Goal: Task Accomplishment & Management: Complete application form

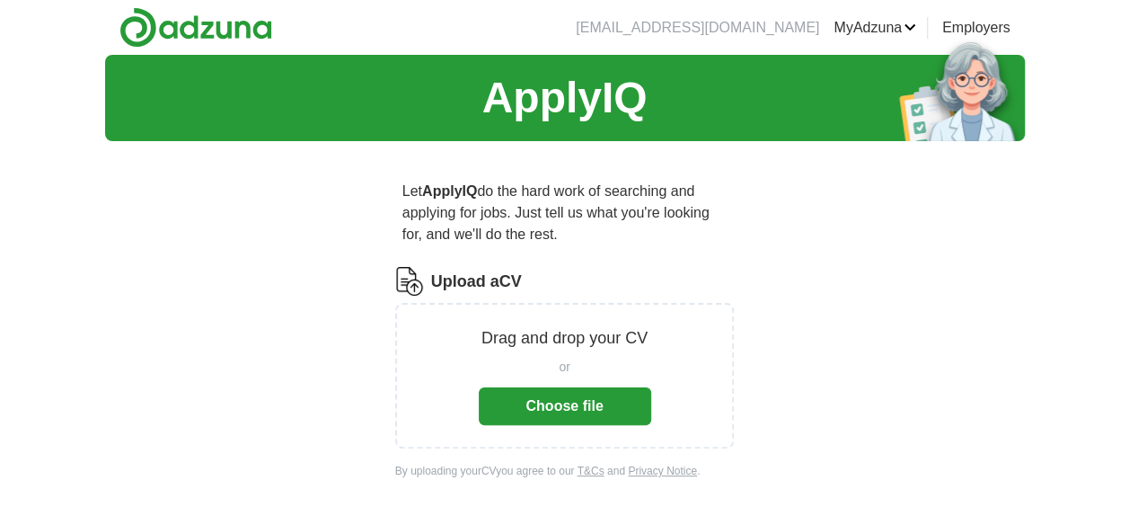
click at [582, 407] on button "Choose file" at bounding box center [565, 406] width 172 height 38
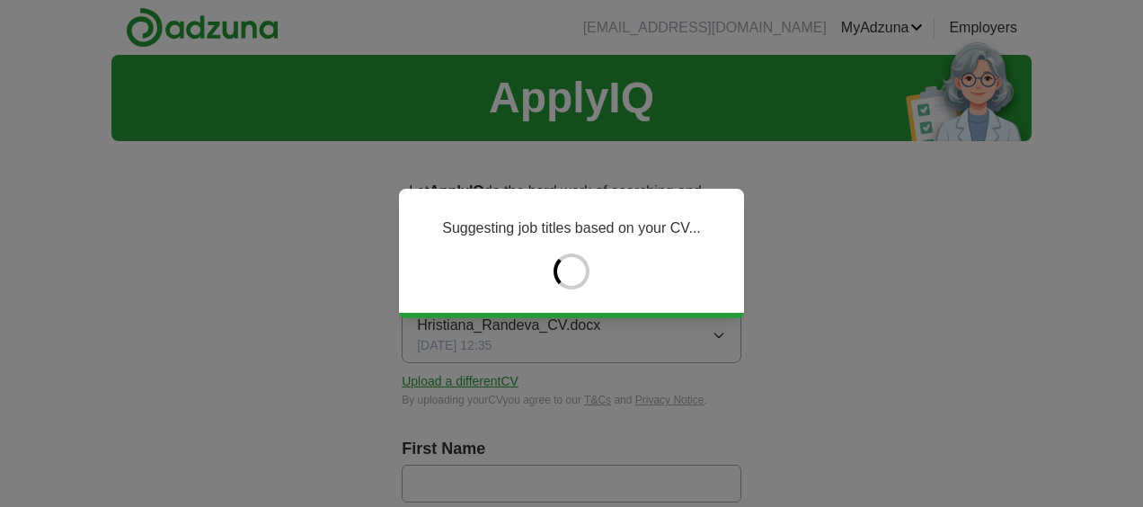
type input "*********"
type input "*******"
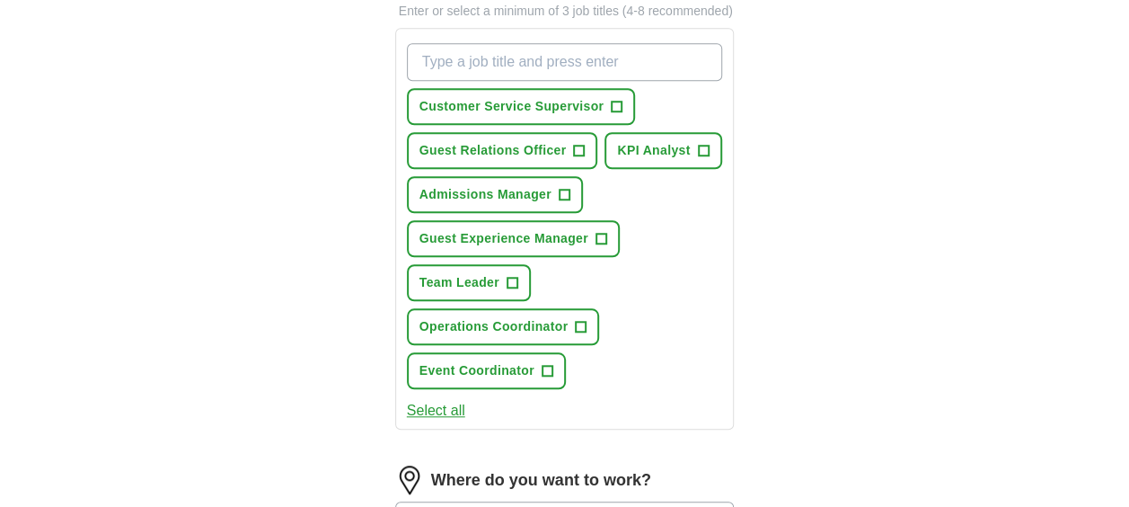
scroll to position [629, 0]
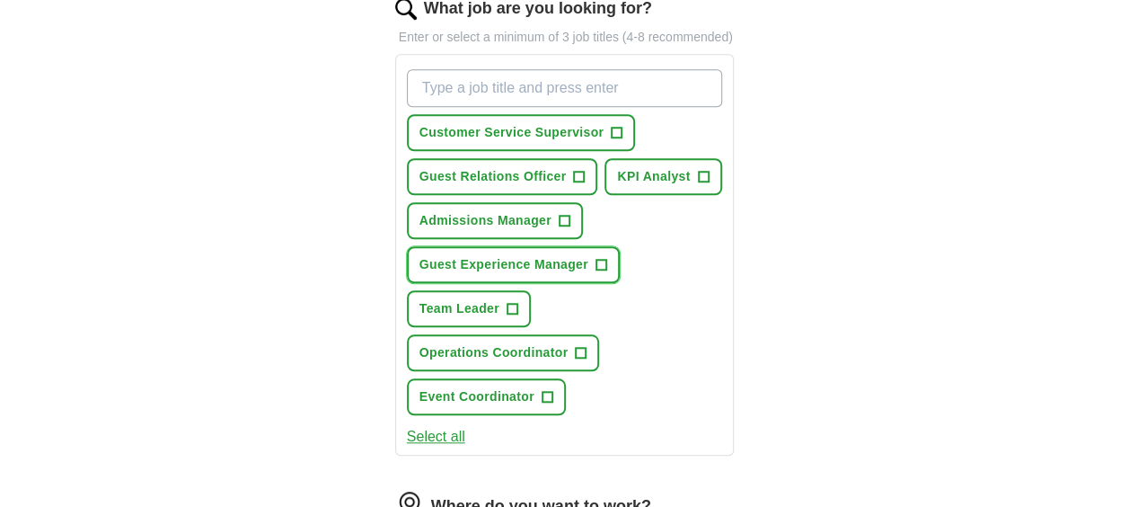
click at [530, 260] on span "Guest Experience Manager" at bounding box center [503, 264] width 169 height 19
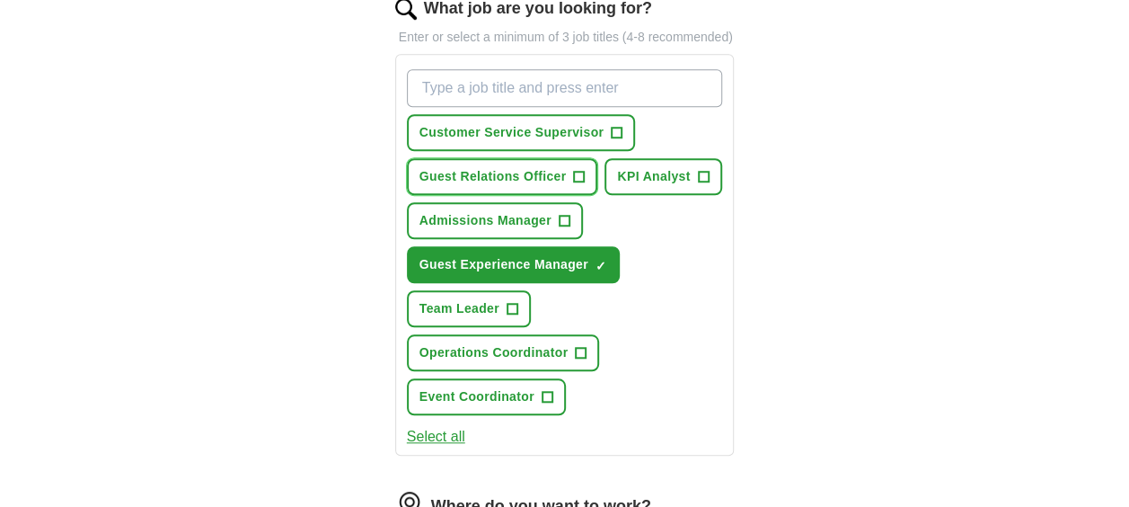
click at [485, 172] on span "Guest Relations Officer" at bounding box center [492, 176] width 147 height 19
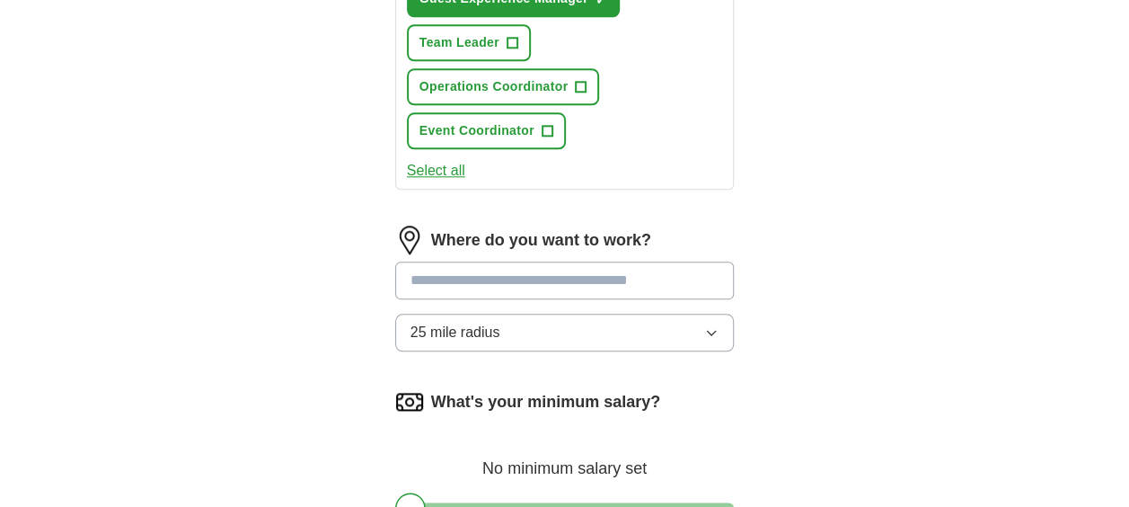
scroll to position [988, 0]
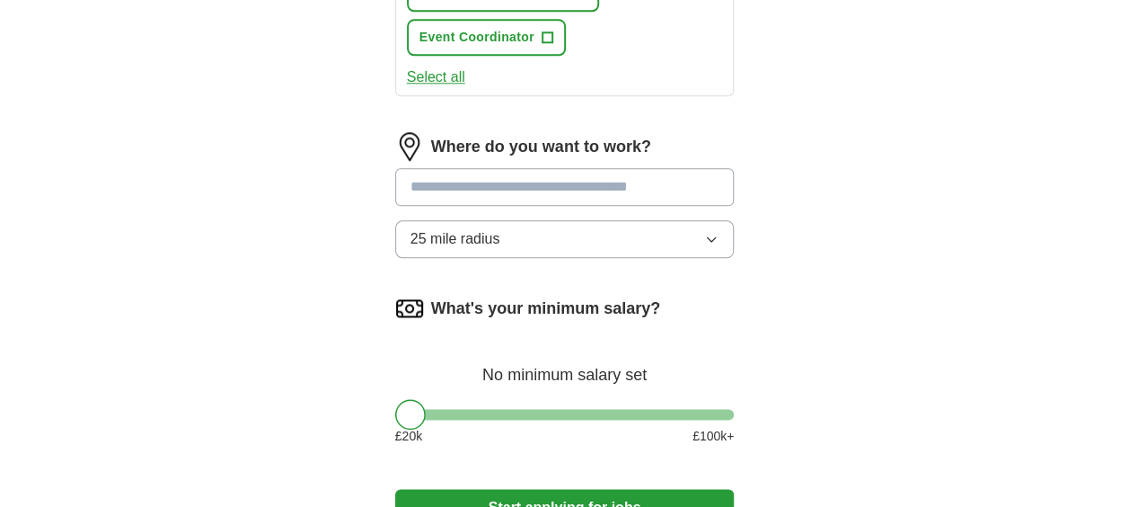
click at [632, 192] on input at bounding box center [565, 187] width 340 height 38
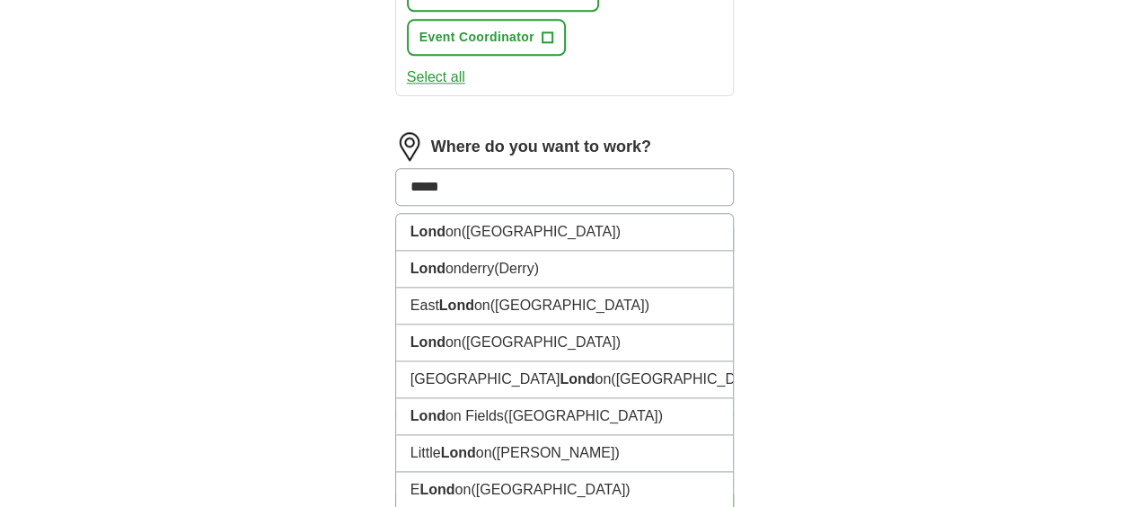
type input "******"
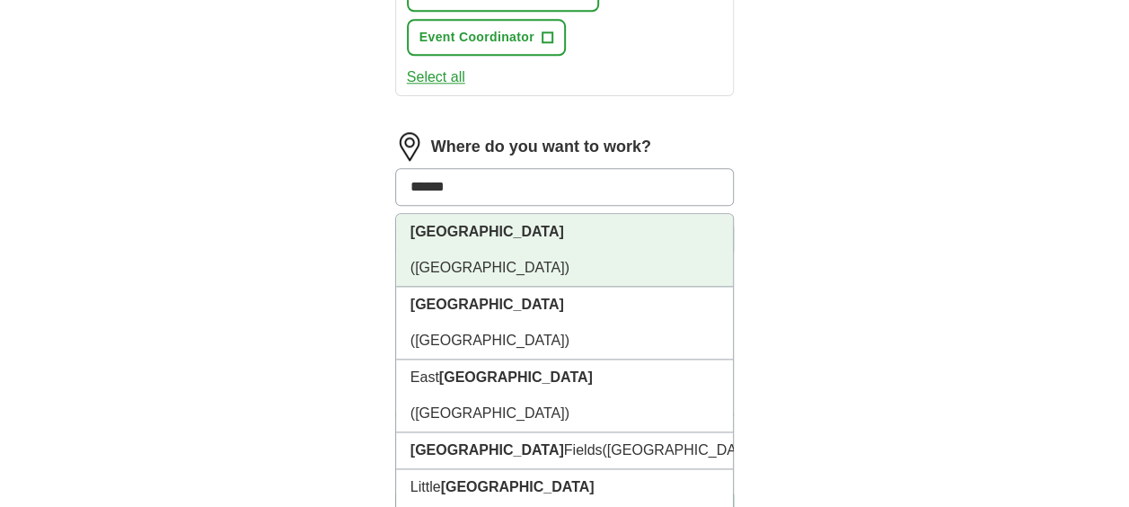
click at [600, 222] on li "[GEOGRAPHIC_DATA] ([GEOGRAPHIC_DATA])" at bounding box center [565, 250] width 338 height 73
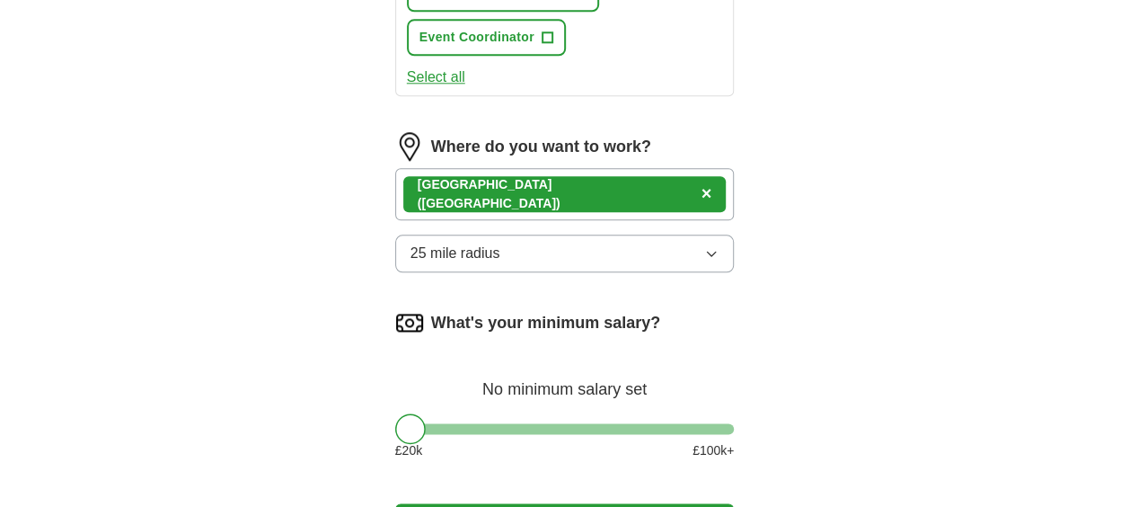
click at [499, 257] on button "25 mile radius" at bounding box center [565, 253] width 340 height 38
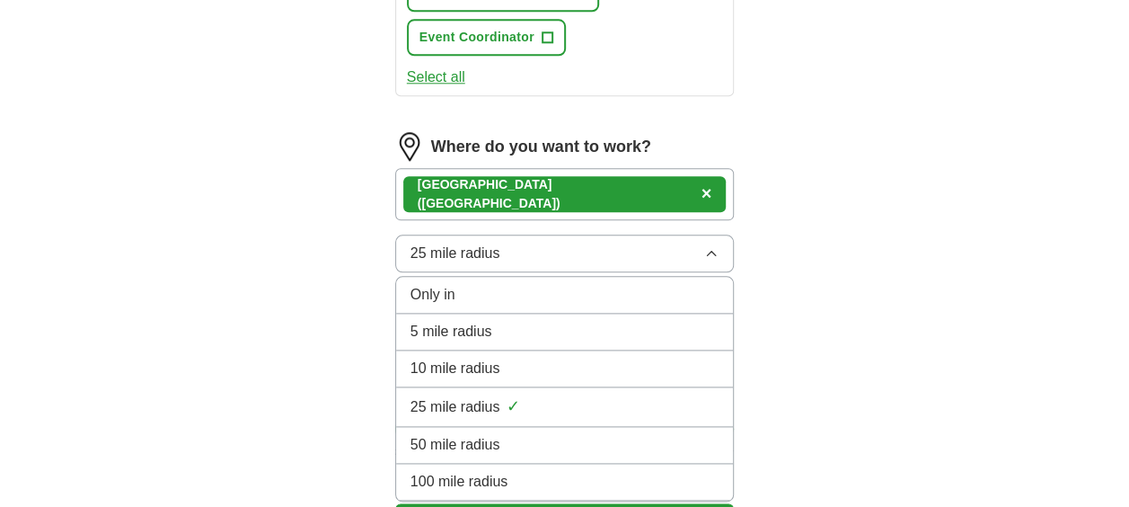
click at [485, 288] on div "Only in" at bounding box center [564, 295] width 309 height 22
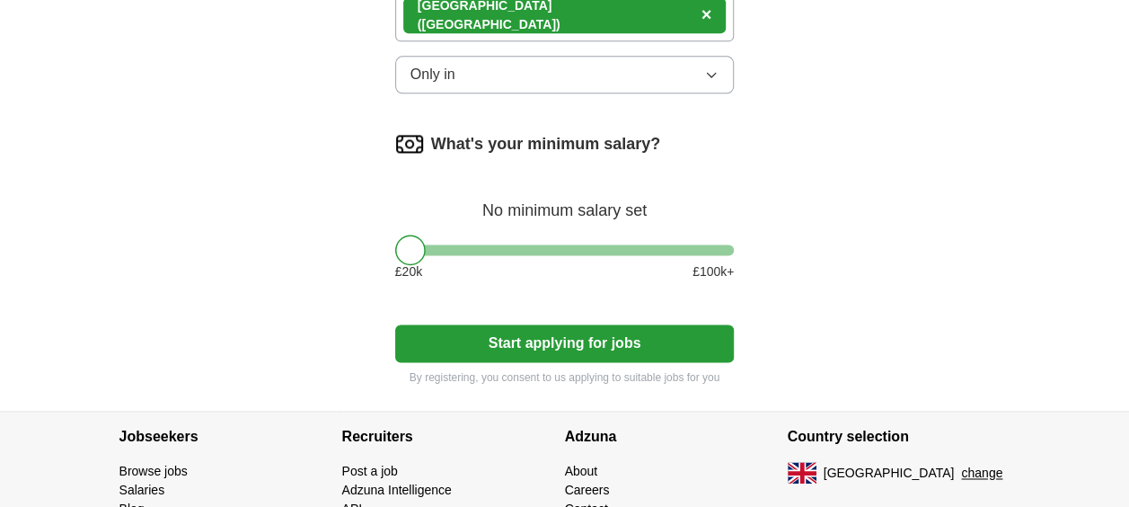
scroll to position [1168, 0]
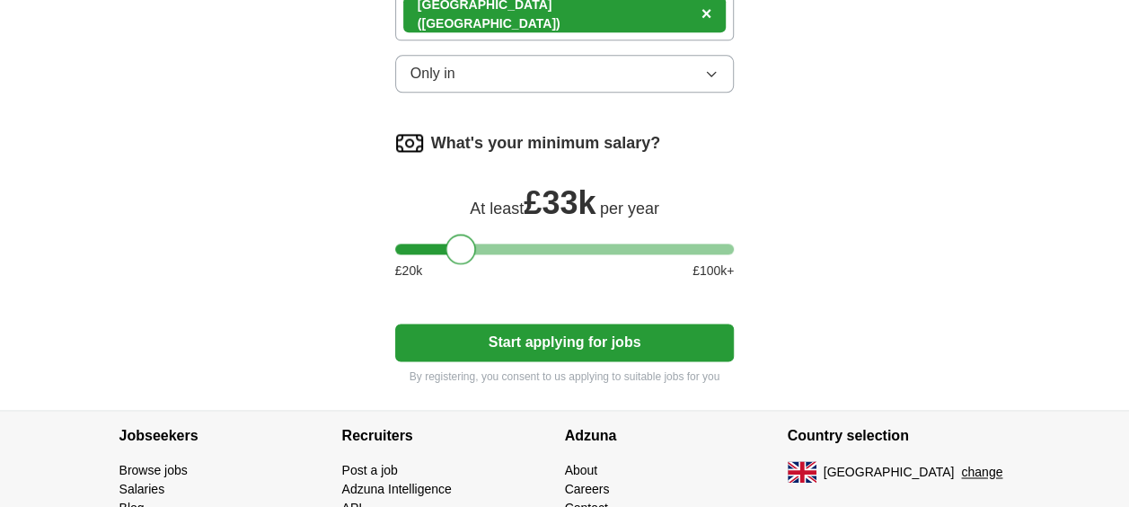
drag, startPoint x: 408, startPoint y: 249, endPoint x: 460, endPoint y: 249, distance: 52.1
click at [460, 249] on div at bounding box center [461, 249] width 31 height 31
click at [523, 332] on button "Start applying for jobs" at bounding box center [565, 342] width 340 height 38
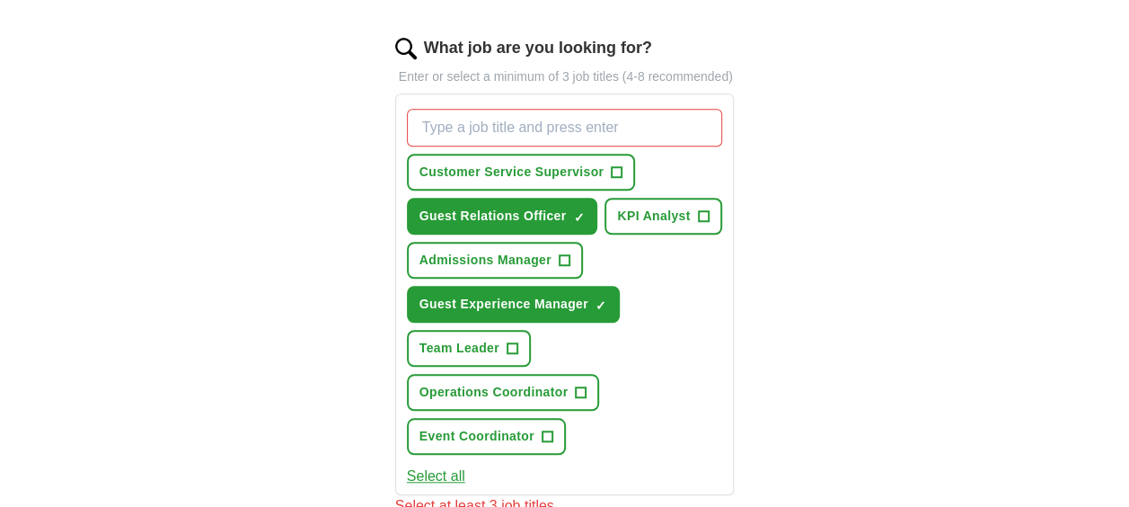
scroll to position [560, 0]
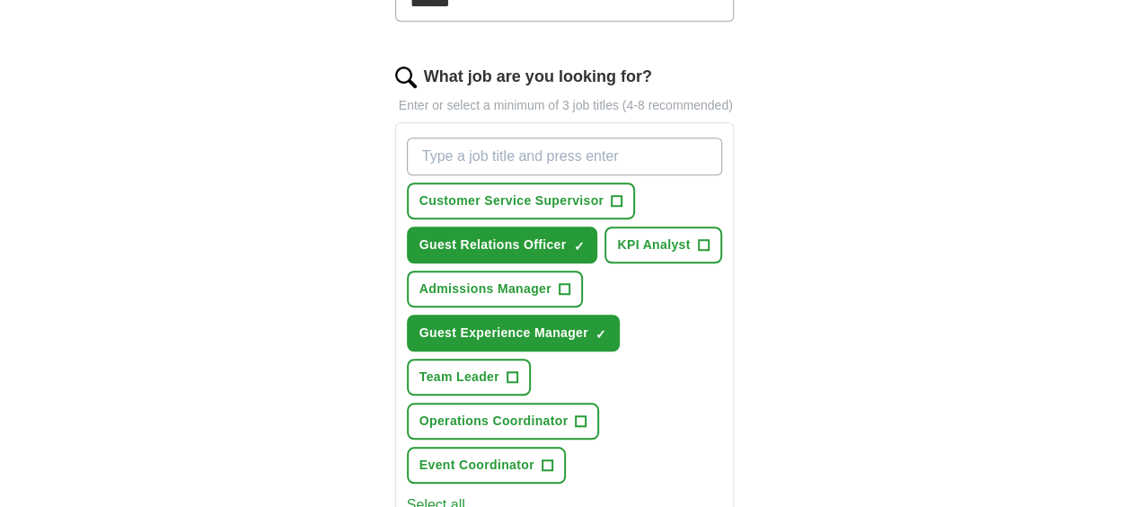
click at [505, 154] on input "What job are you looking for?" at bounding box center [565, 156] width 316 height 38
type input "administrator"
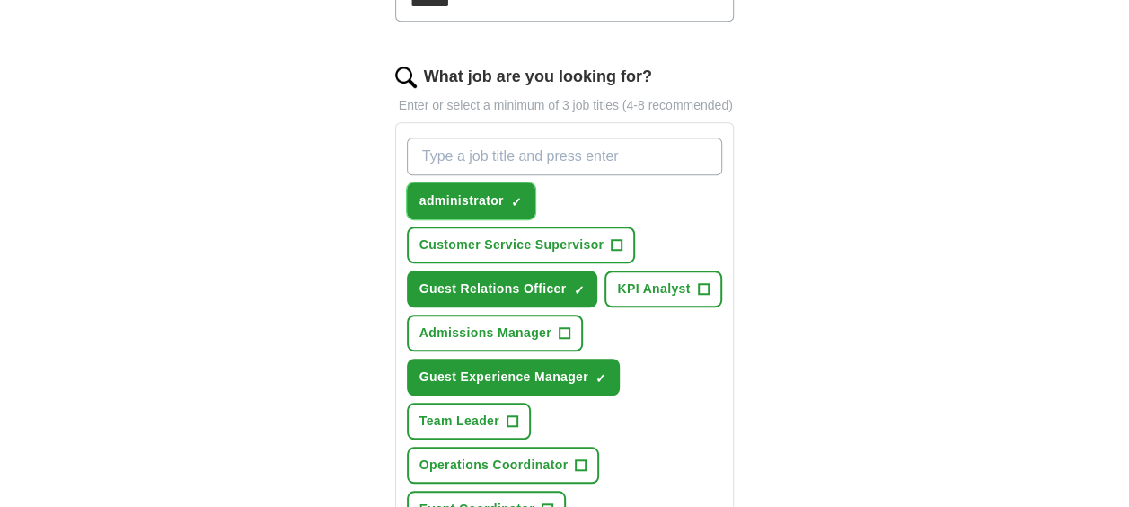
click at [0, 0] on span "×" at bounding box center [0, 0] width 0 height 0
click at [542, 242] on span "Customer Service Supervisor" at bounding box center [511, 244] width 185 height 19
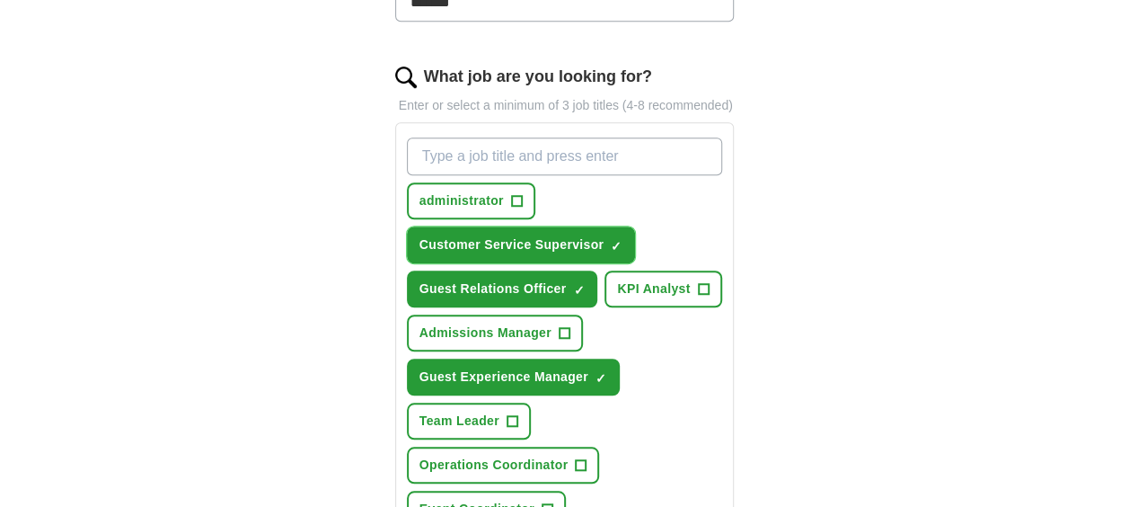
click at [0, 0] on span "×" at bounding box center [0, 0] width 0 height 0
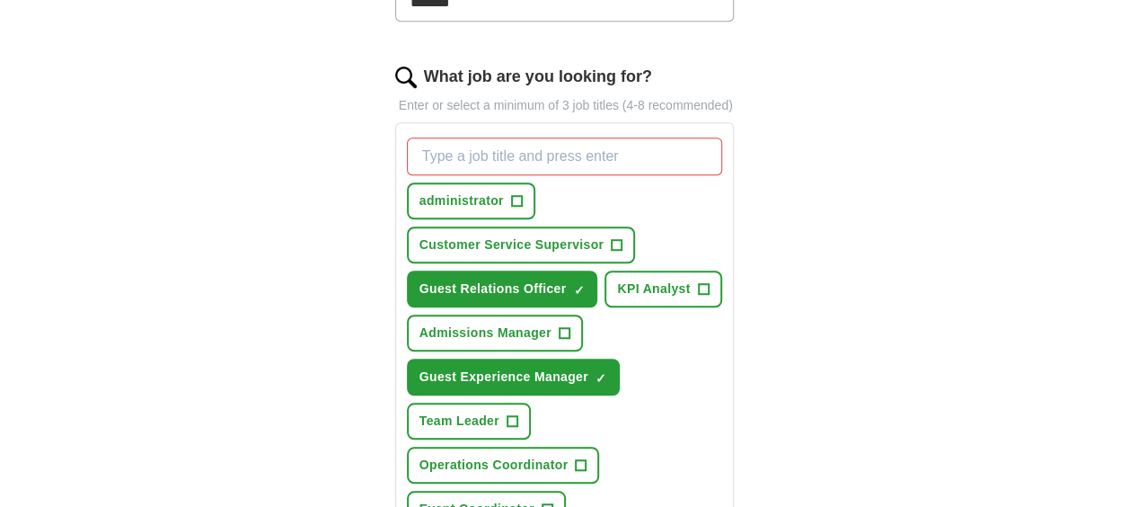
click at [557, 156] on input "What job are you looking for?" at bounding box center [565, 156] width 316 height 38
type input "Office Administrator"
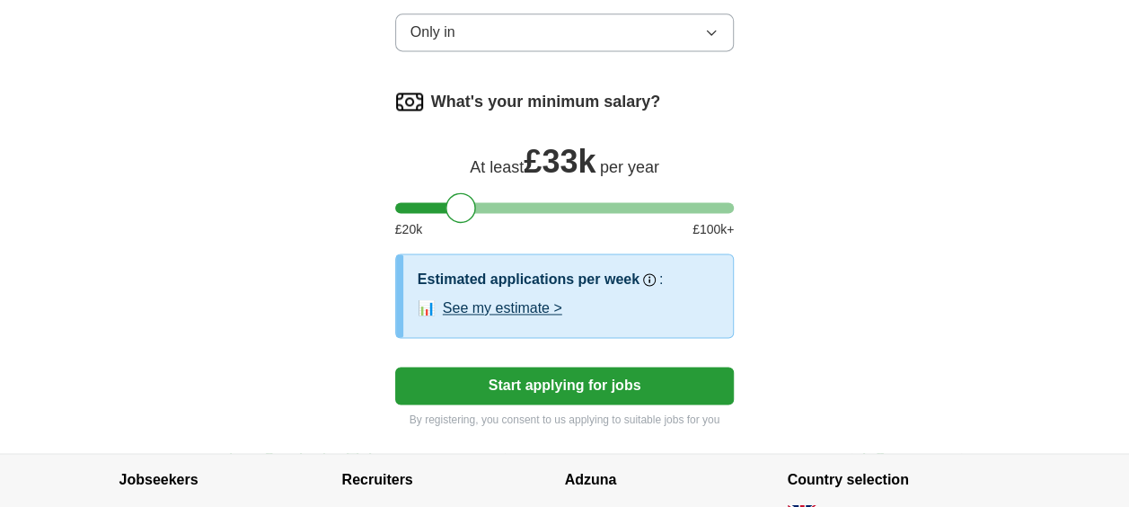
scroll to position [1369, 0]
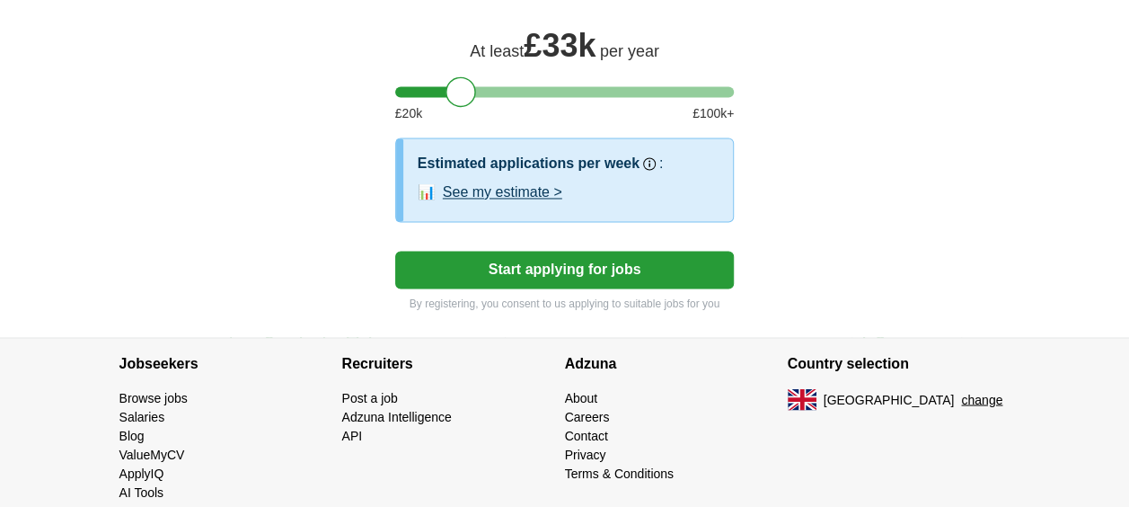
click at [598, 264] on button "Start applying for jobs" at bounding box center [565, 270] width 340 height 38
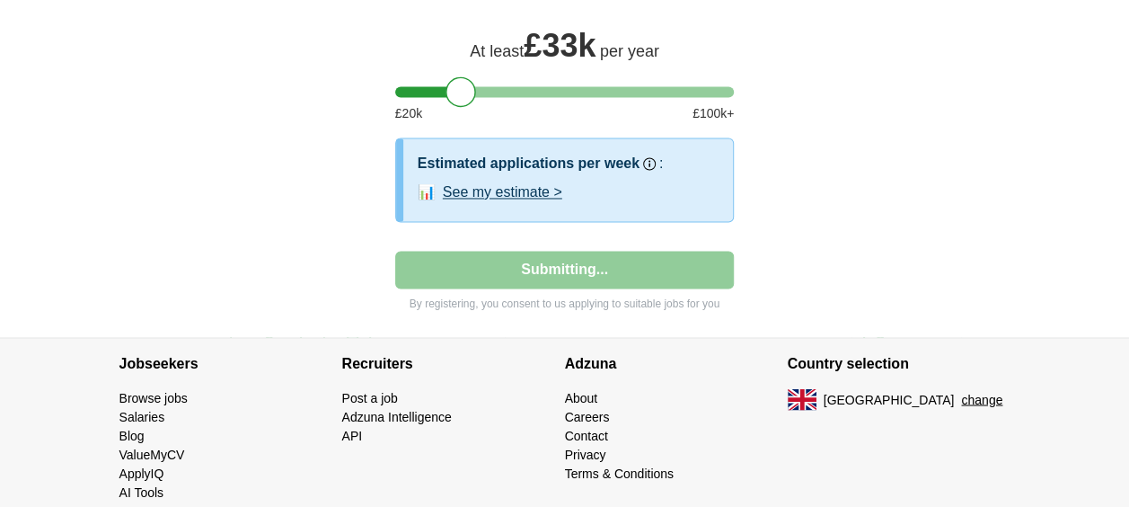
select select "**"
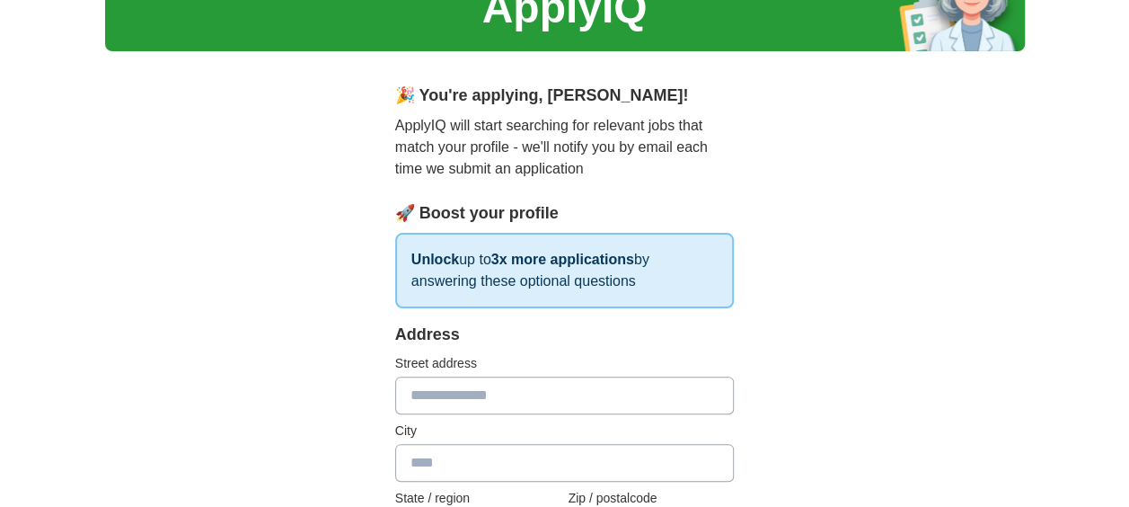
scroll to position [0, 0]
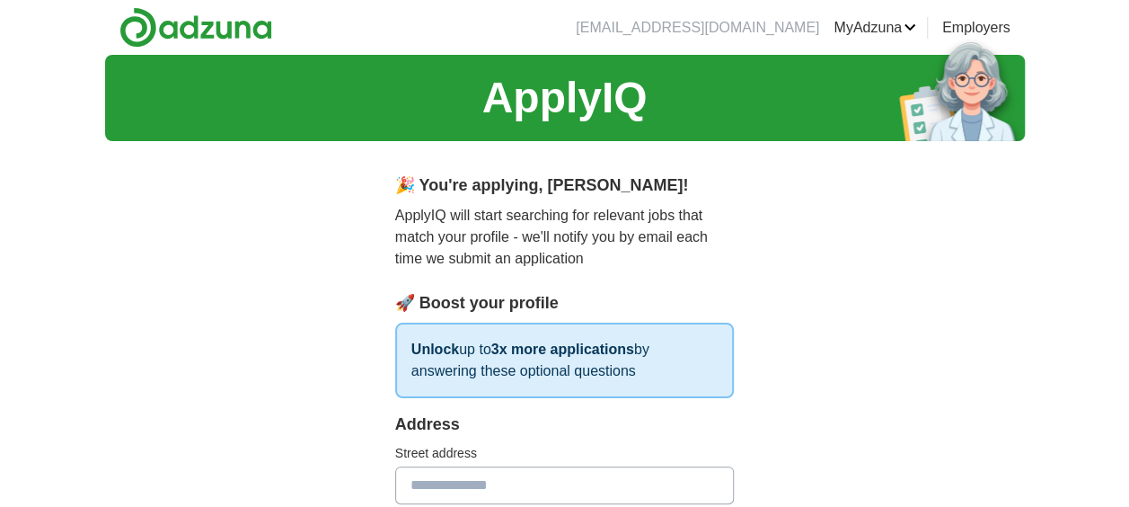
click at [721, 30] on li "[EMAIL_ADDRESS][DOMAIN_NAME]" at bounding box center [697, 28] width 243 height 22
click at [868, 29] on link "MyAdzuna" at bounding box center [875, 28] width 83 height 22
click at [866, 29] on link "MyAdzuna" at bounding box center [875, 28] width 83 height 22
click at [864, 31] on link "MyAdzuna" at bounding box center [875, 28] width 83 height 22
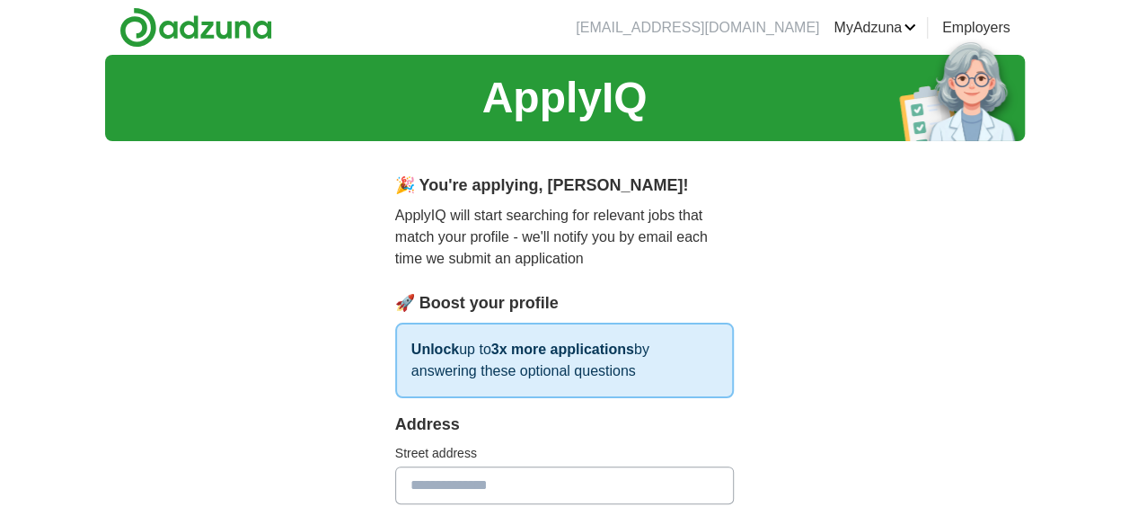
drag, startPoint x: 707, startPoint y: 43, endPoint x: 649, endPoint y: 58, distance: 60.3
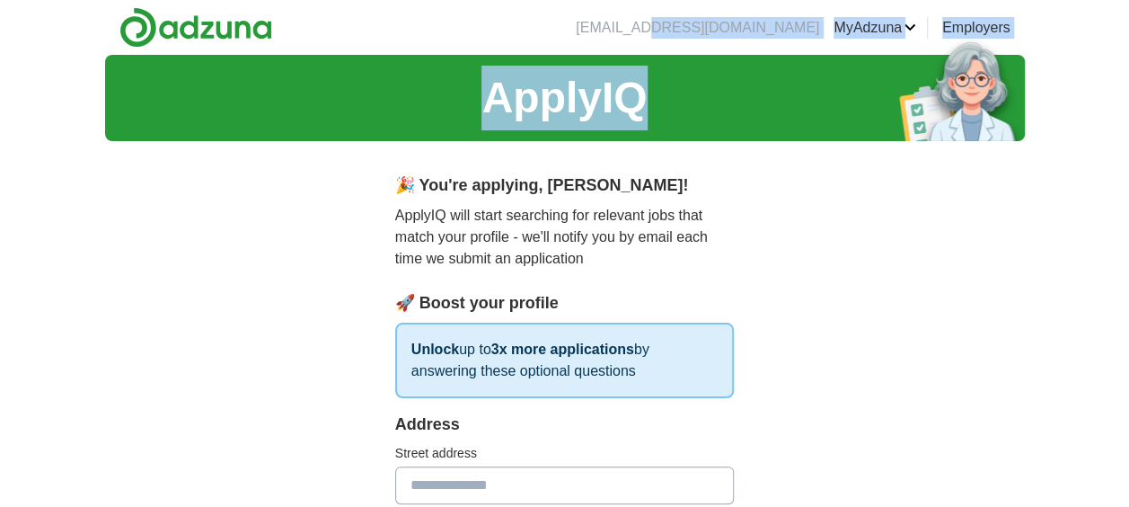
click at [229, 29] on img at bounding box center [195, 27] width 153 height 40
